Goal: Navigation & Orientation: Find specific page/section

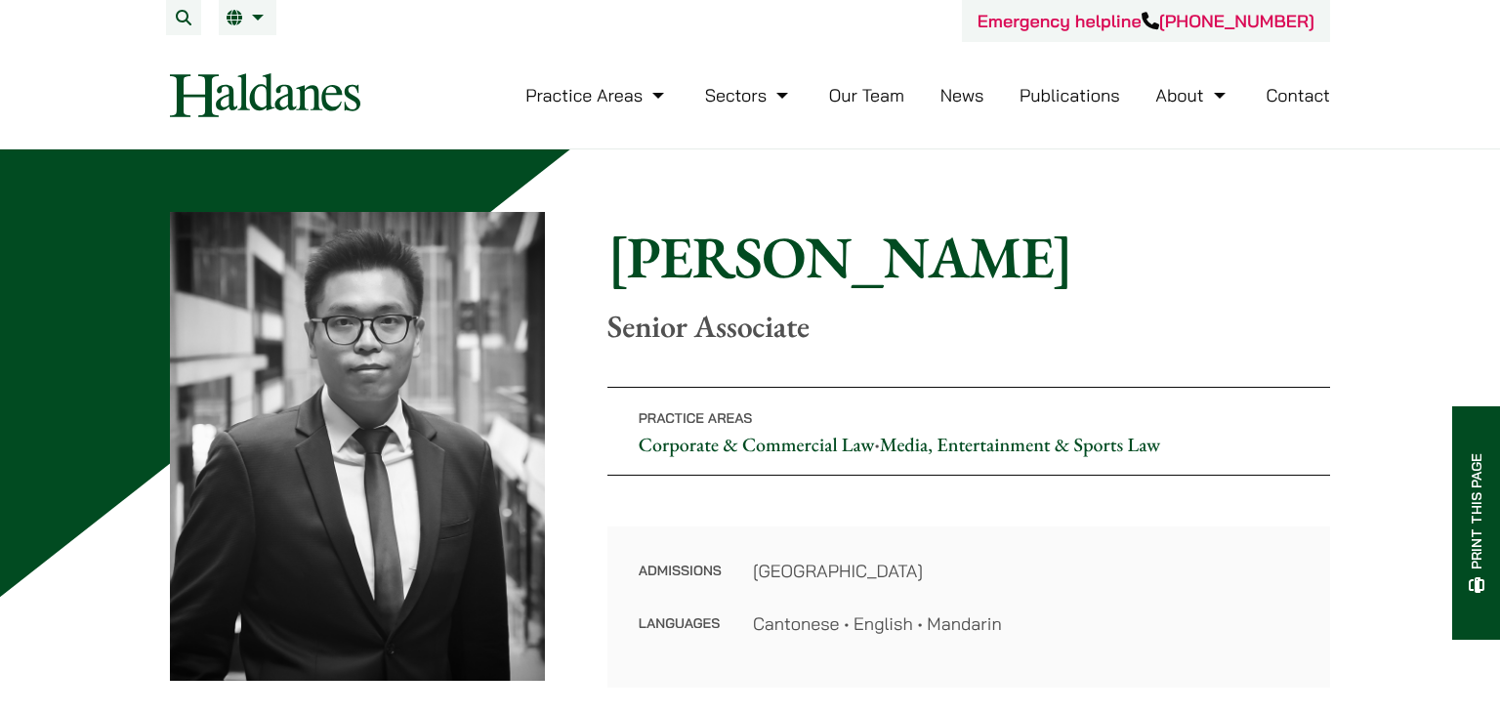
click at [271, 94] on img at bounding box center [265, 95] width 190 height 44
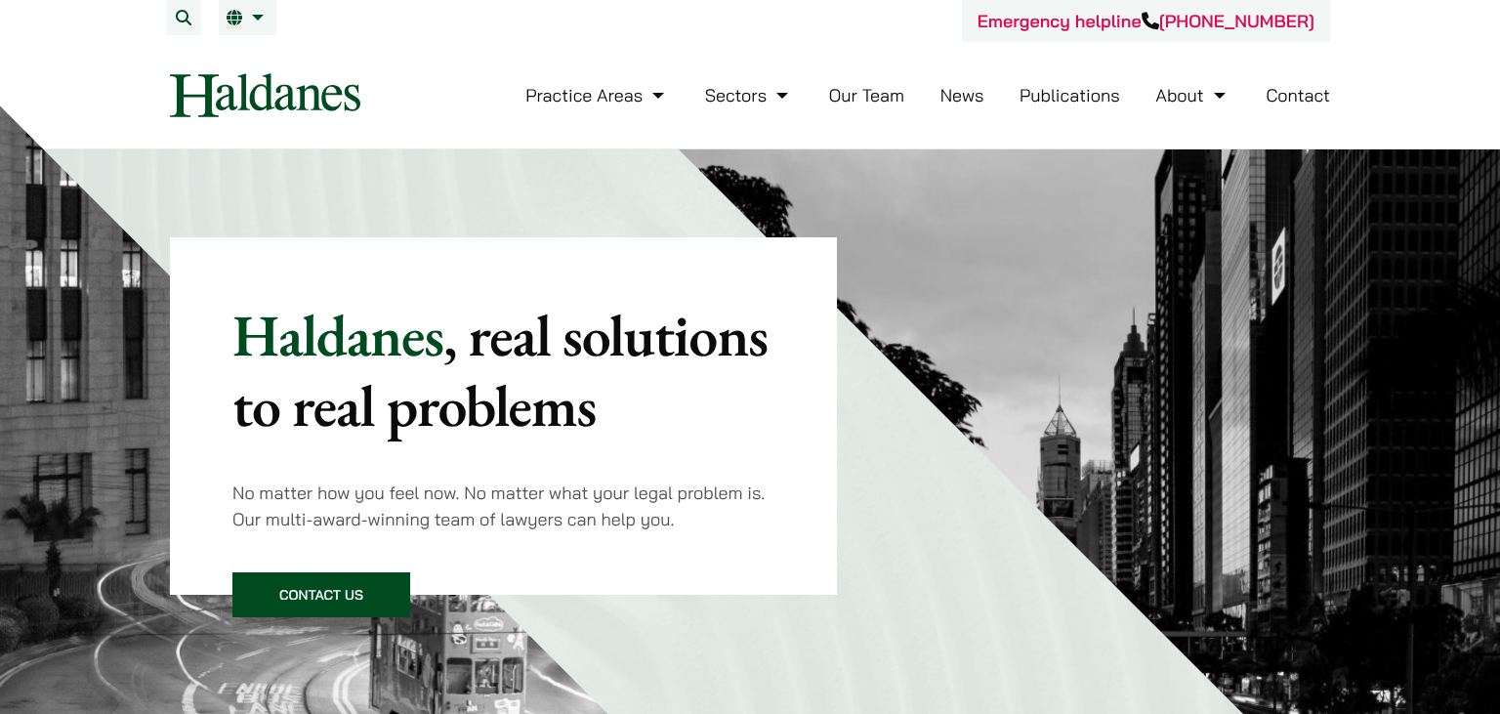
click at [876, 103] on link "Our Team" at bounding box center [866, 95] width 75 height 22
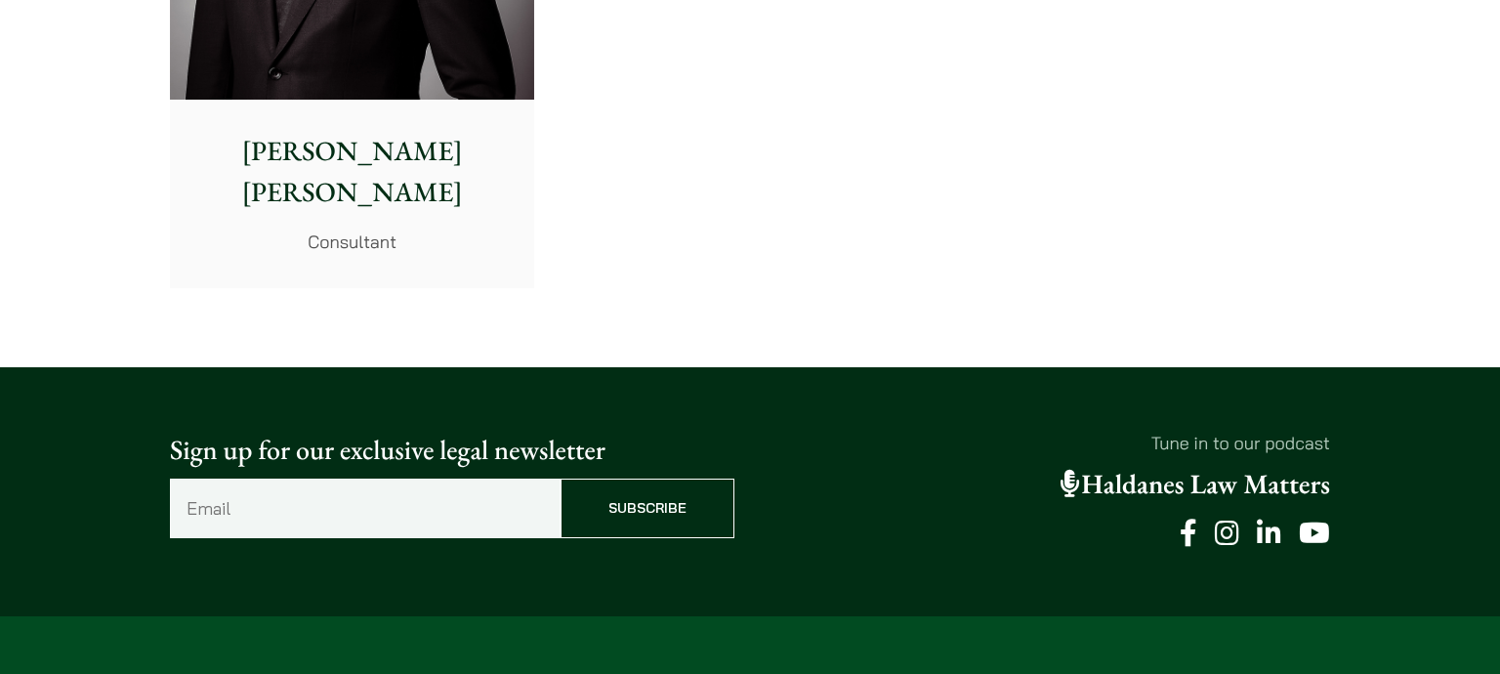
scroll to position [720, 0]
